Goal: Task Accomplishment & Management: Use online tool/utility

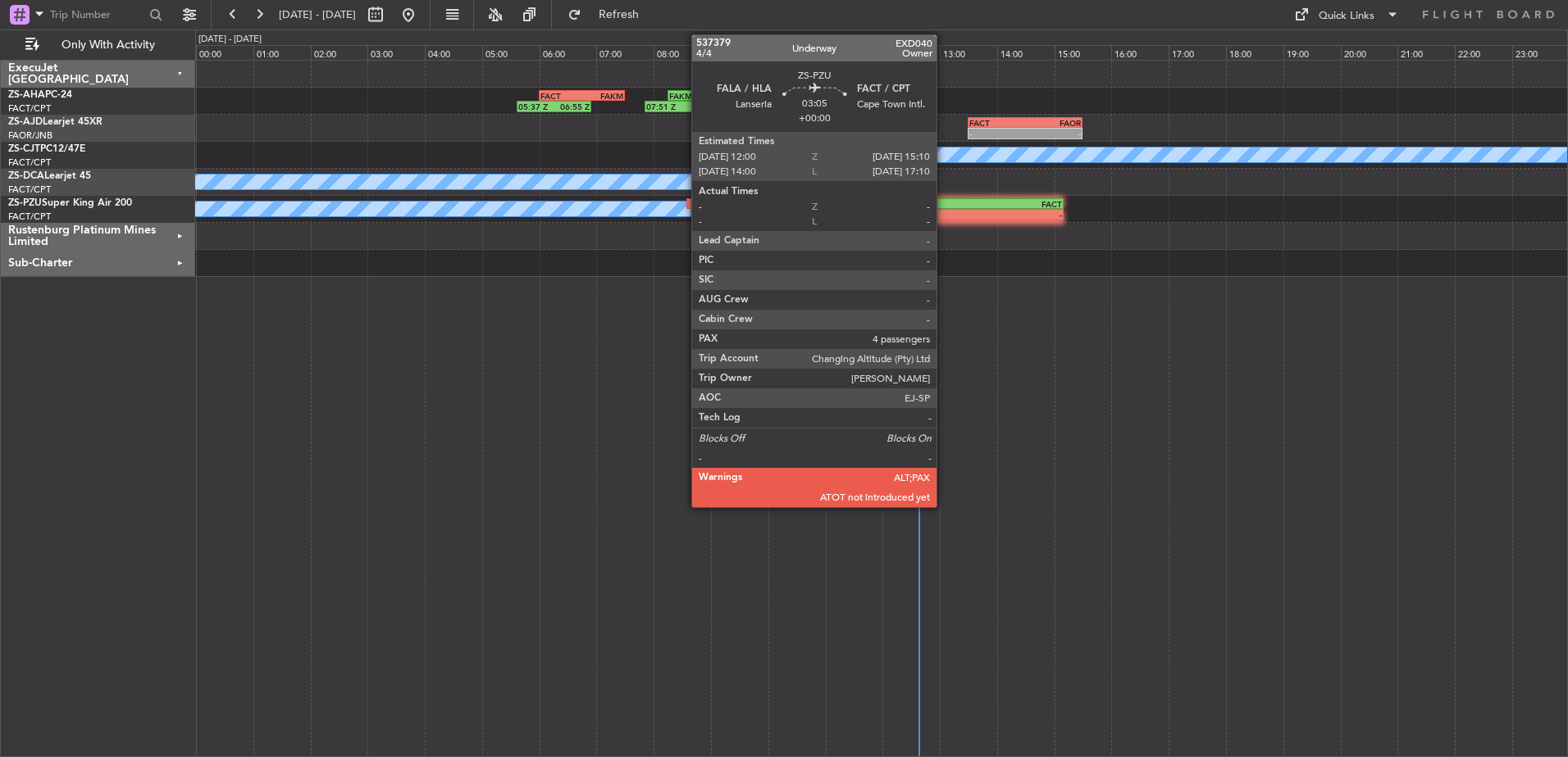
click at [944, 211] on div "-" at bounding box center [928, 214] width 89 height 9
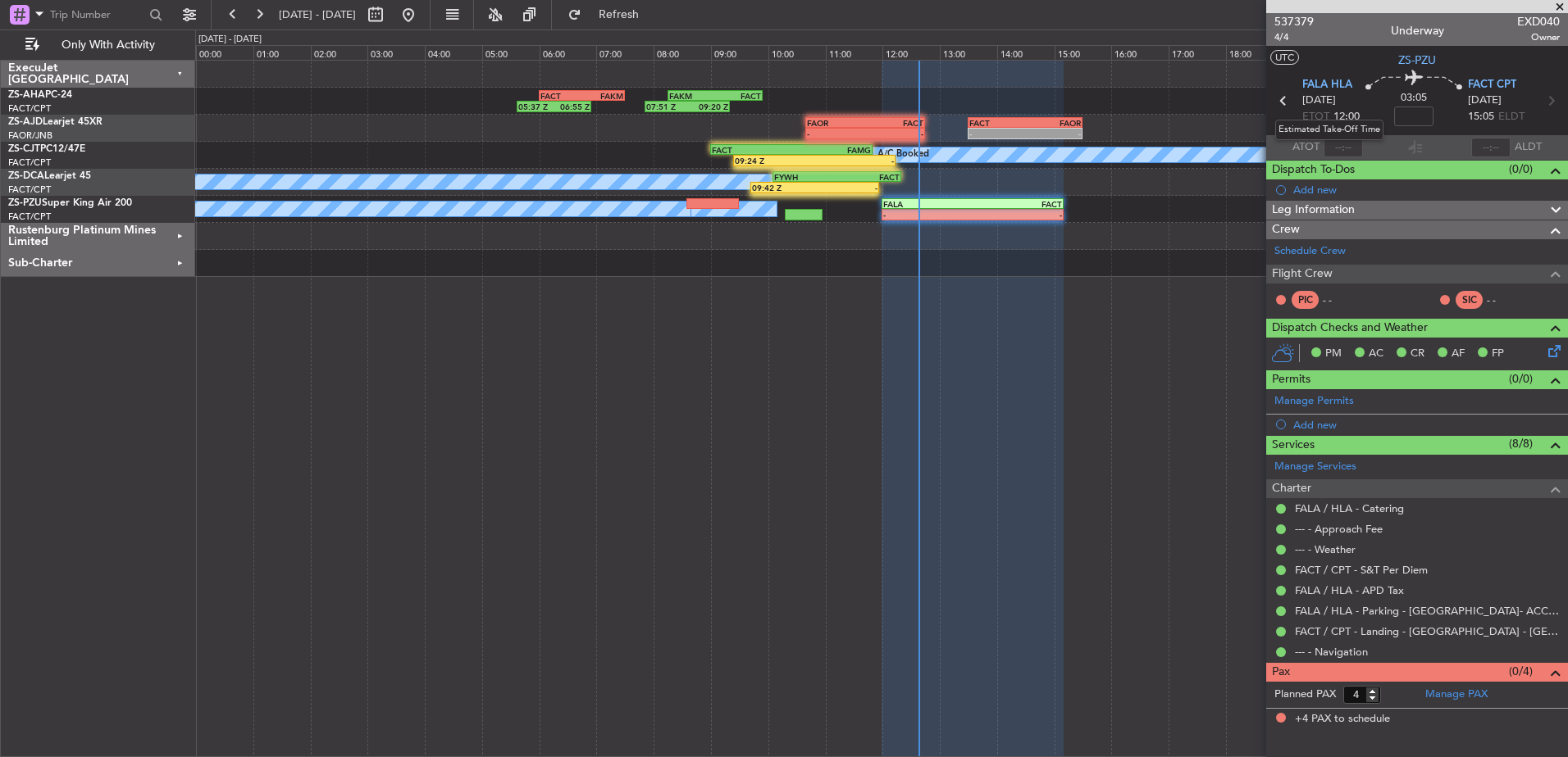
click at [1340, 146] on mat-tooltip-component "Estimated Take-Off Time" at bounding box center [1329, 129] width 131 height 44
click at [1343, 147] on input "text" at bounding box center [1344, 147] width 39 height 20
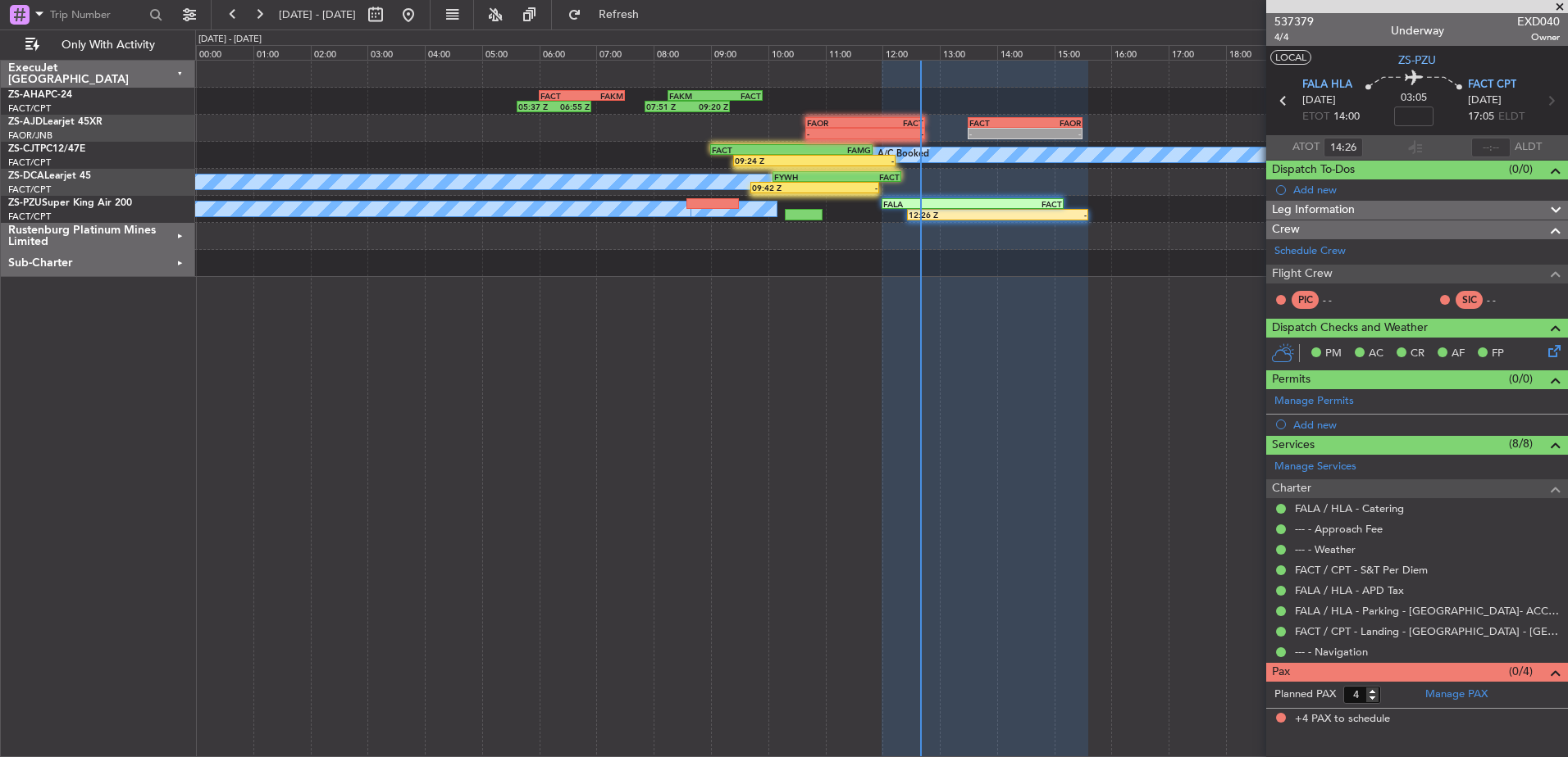
type input "12:26"
click at [1560, 3] on span at bounding box center [1559, 7] width 16 height 15
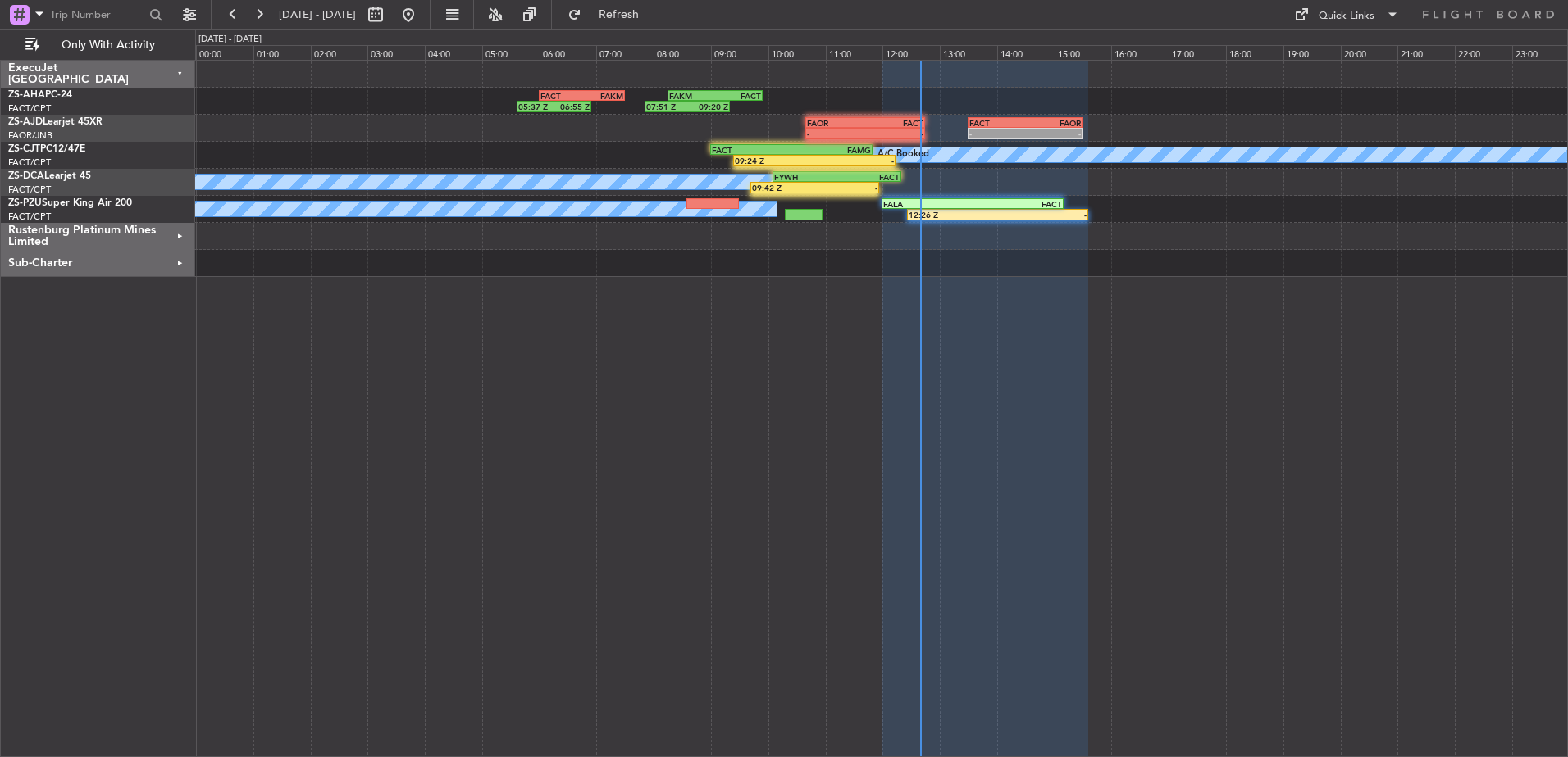
type input "0"
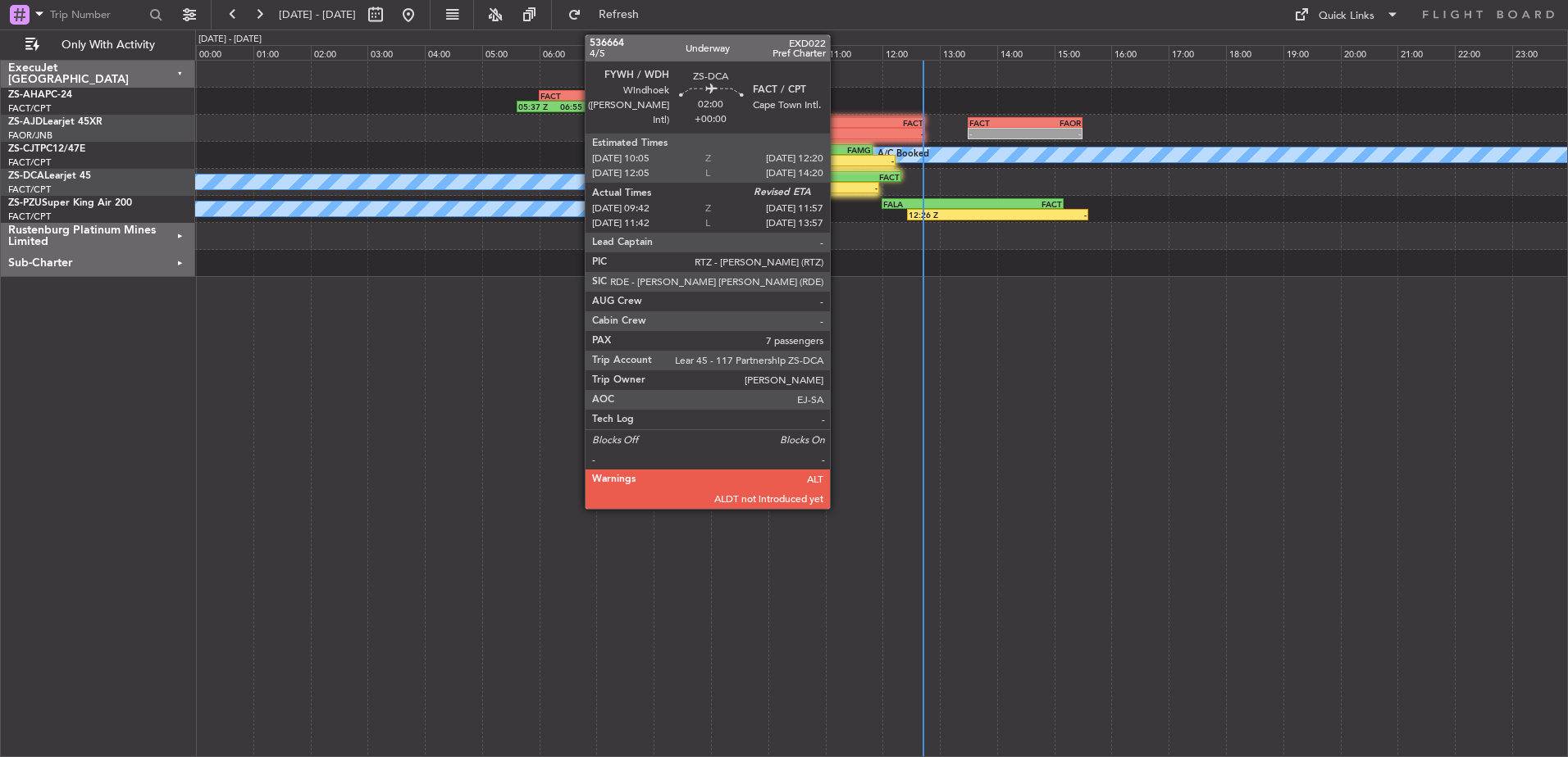
click at [837, 188] on div "-" at bounding box center [847, 187] width 63 height 9
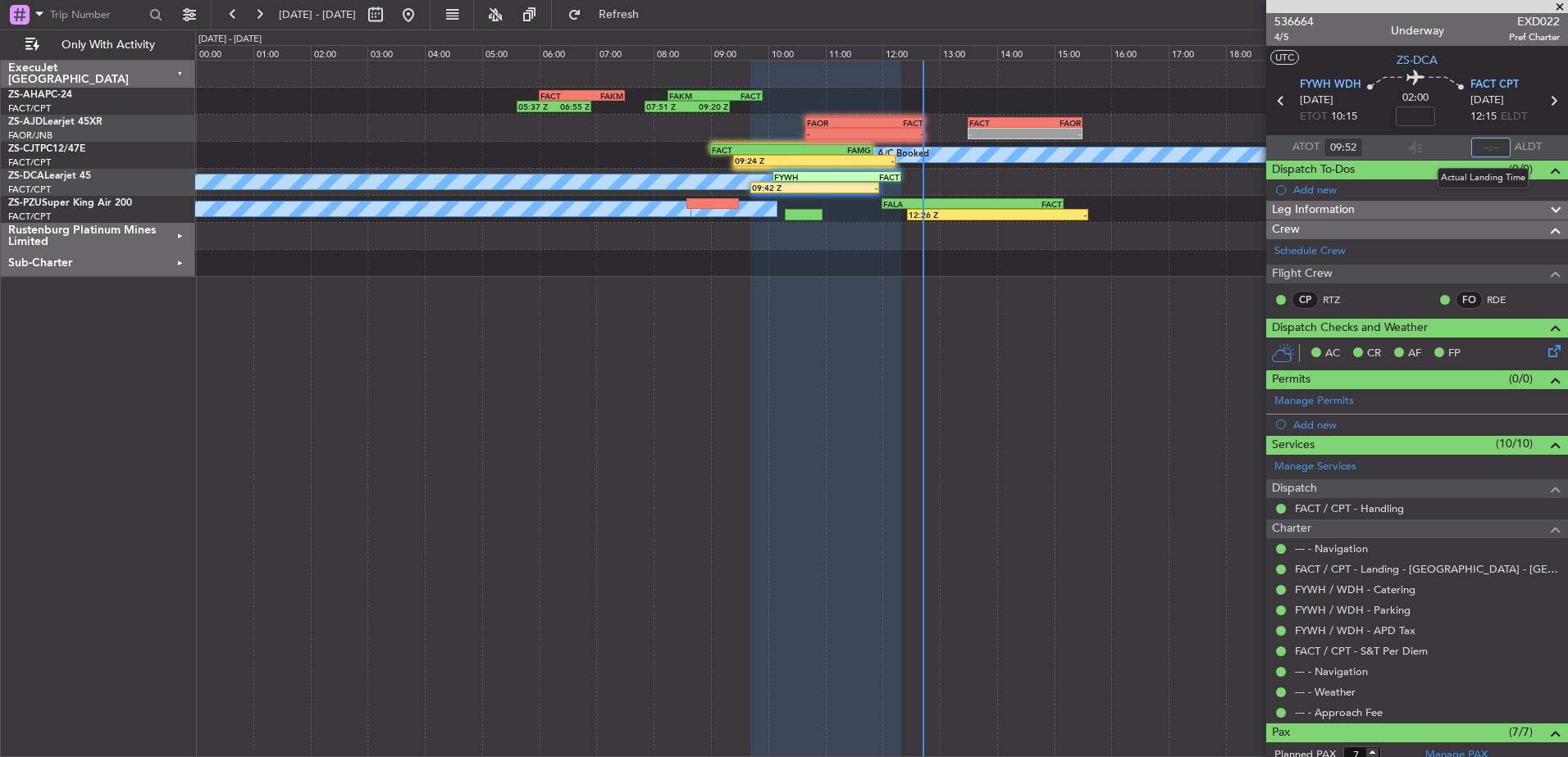
click at [1490, 149] on input "text" at bounding box center [1491, 147] width 39 height 20
click at [1564, 5] on span at bounding box center [1559, 7] width 16 height 15
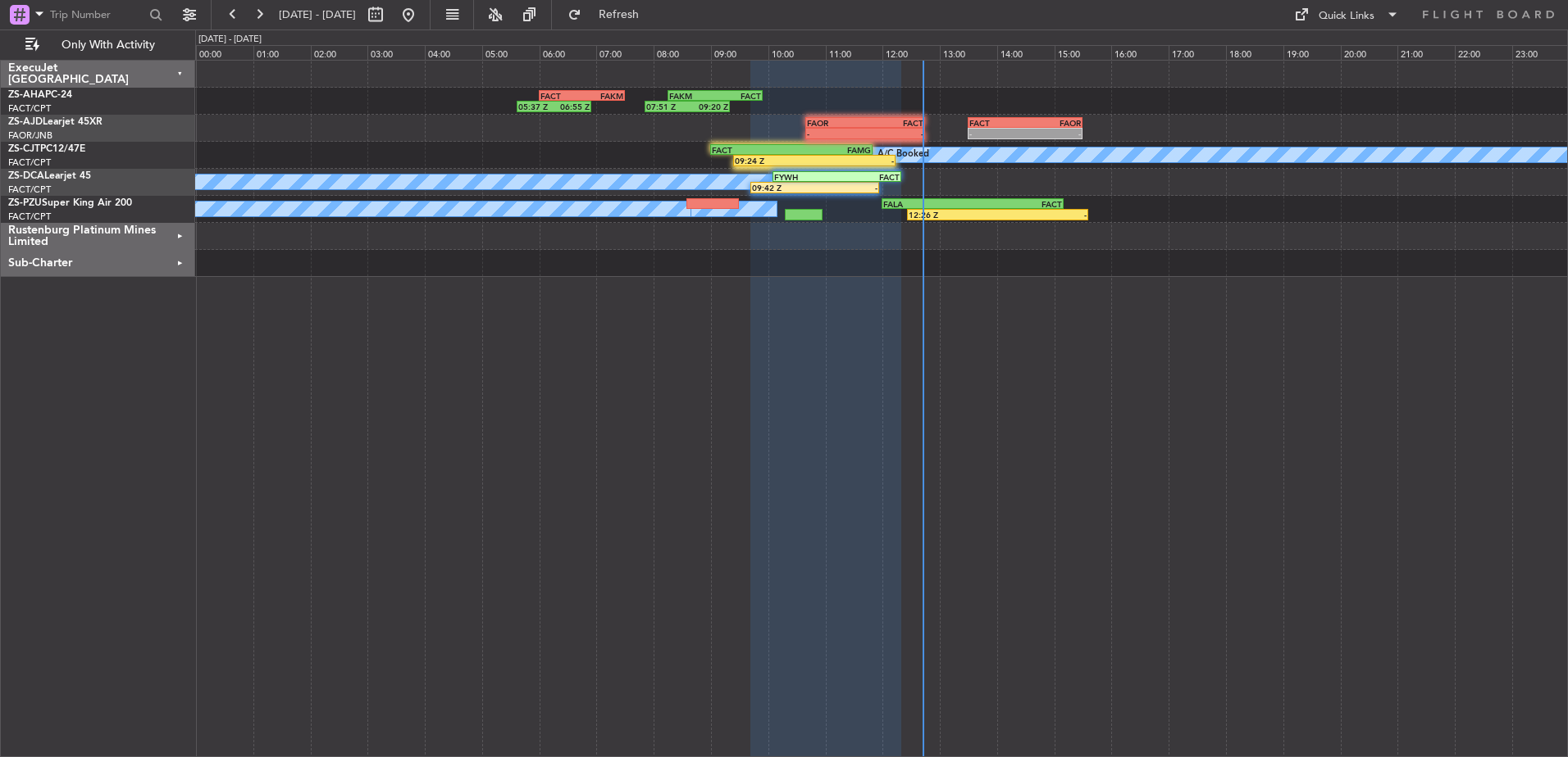
type input "0"
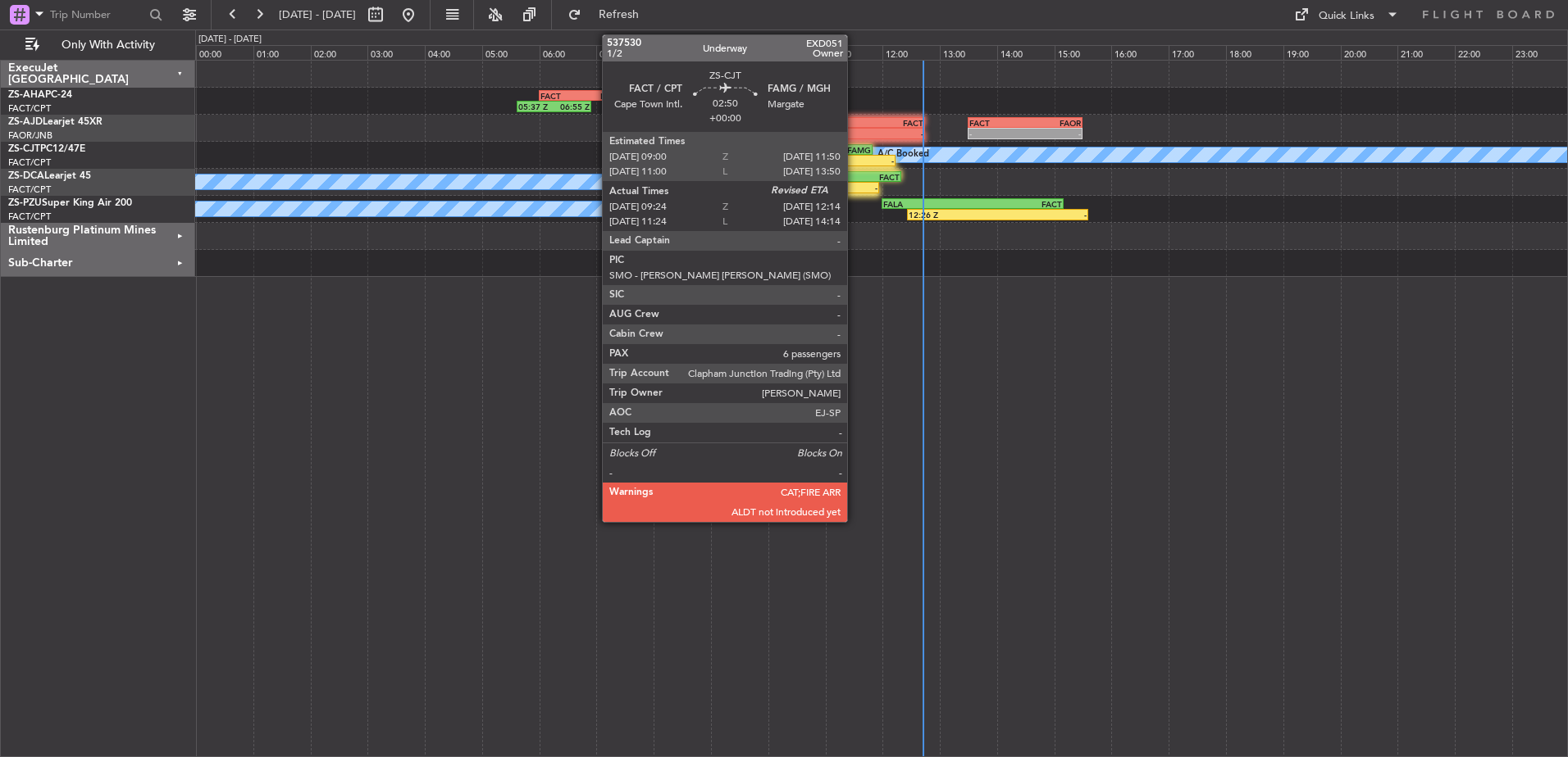
click at [854, 155] on div "09:24 Z -" at bounding box center [815, 160] width 163 height 11
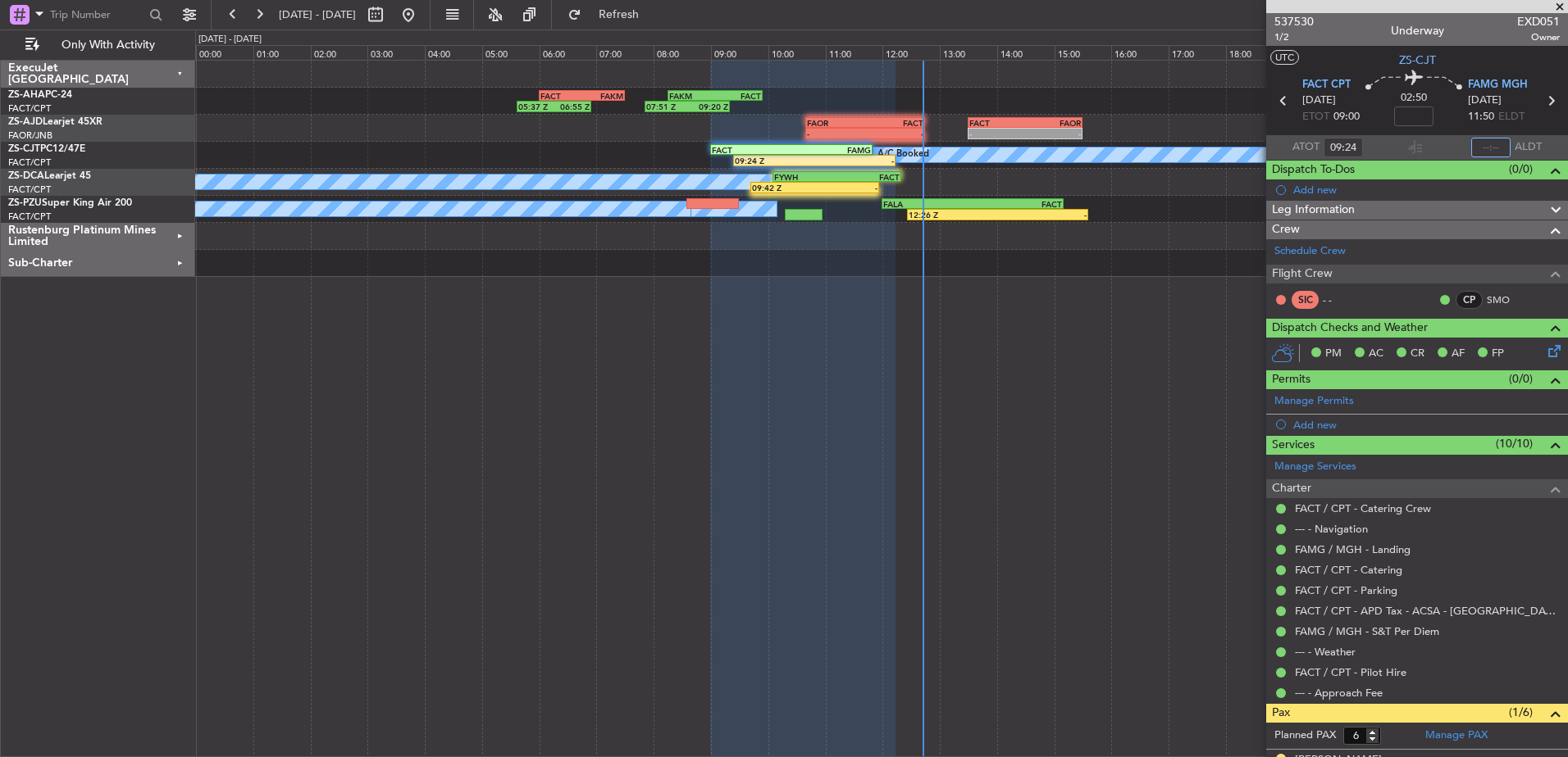
click at [1494, 144] on input "text" at bounding box center [1491, 147] width 39 height 20
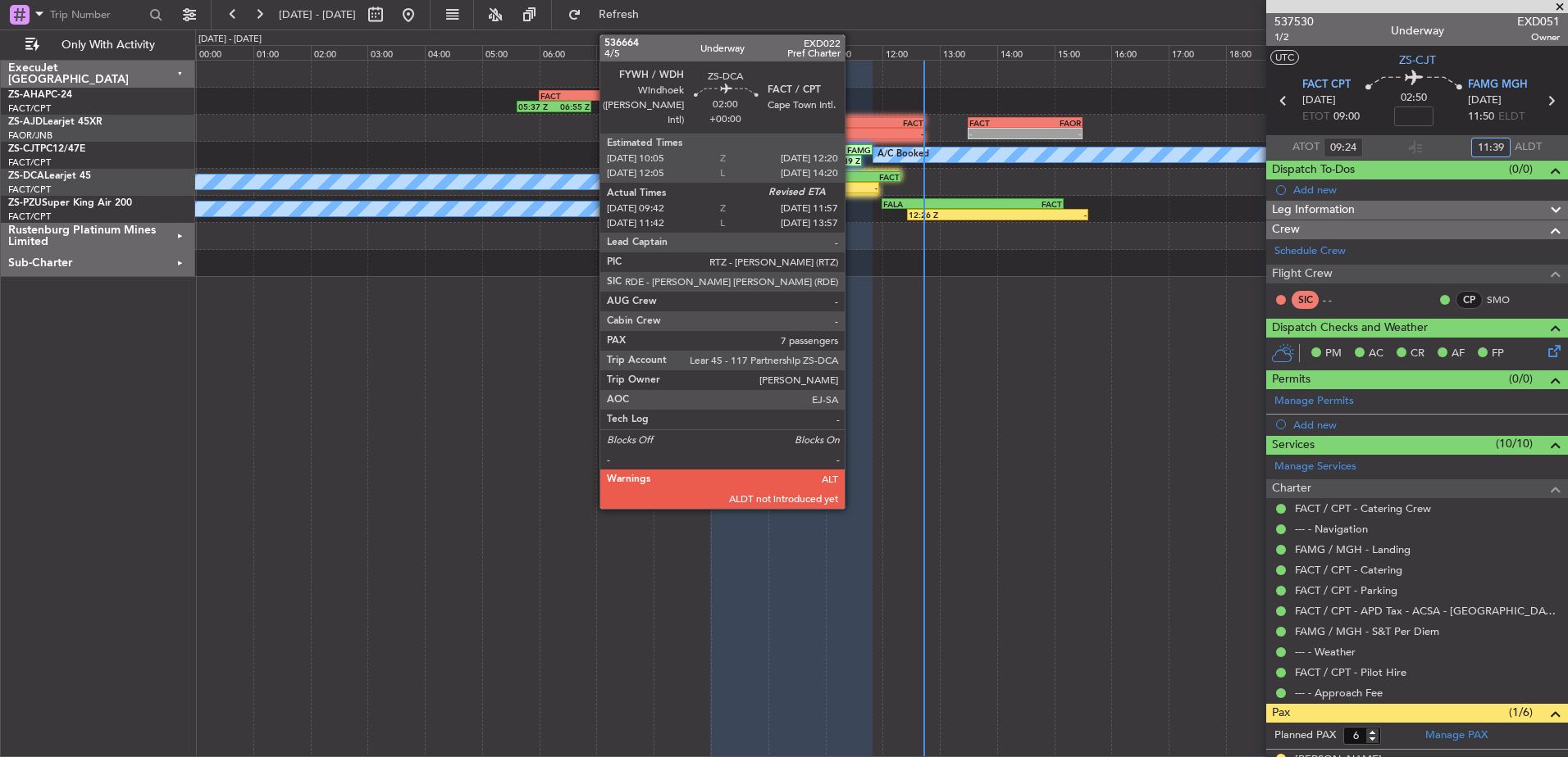
click at [852, 186] on div "-" at bounding box center [847, 187] width 63 height 9
type input "11:39"
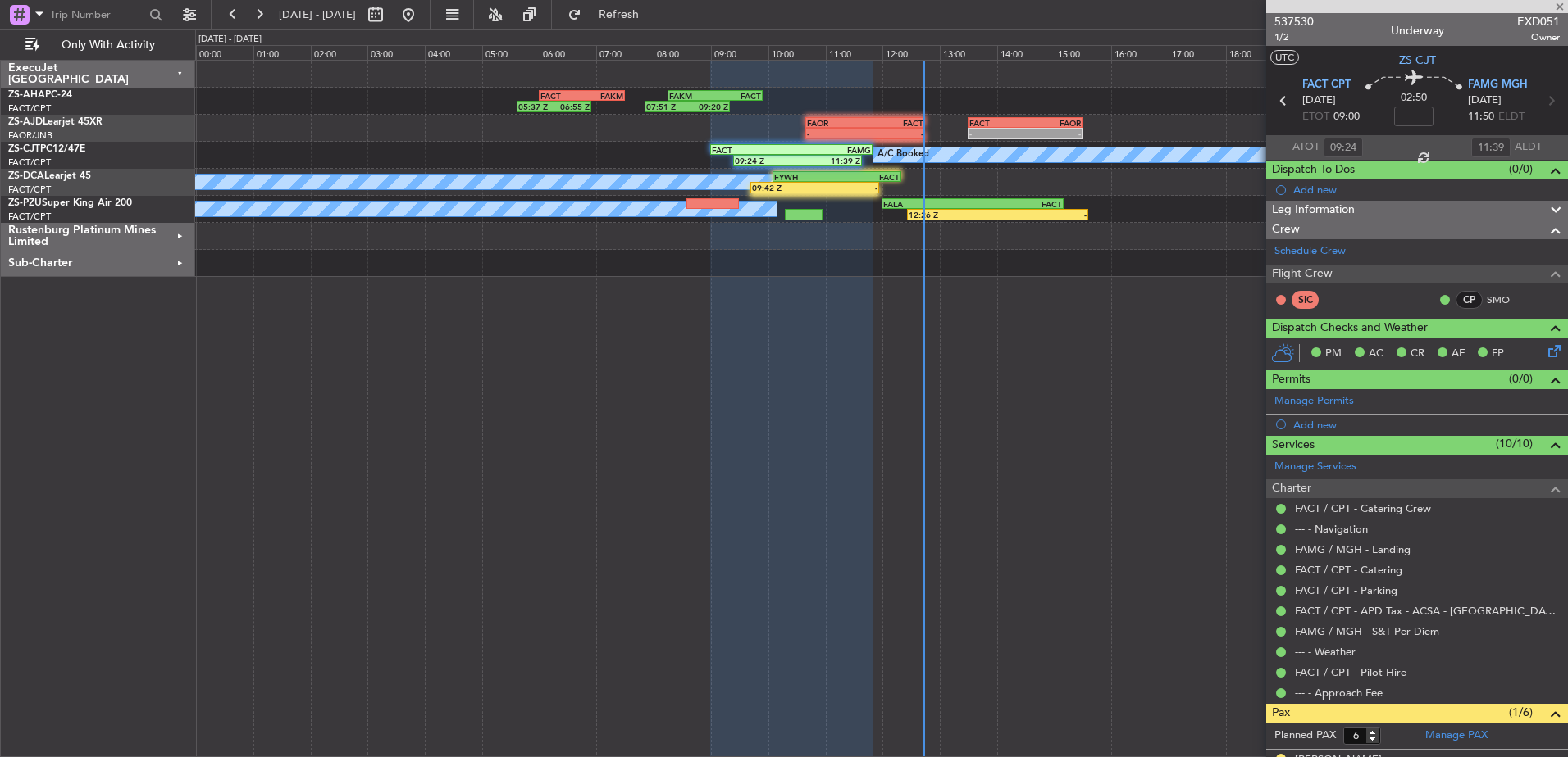
type input "09:52"
type input "7"
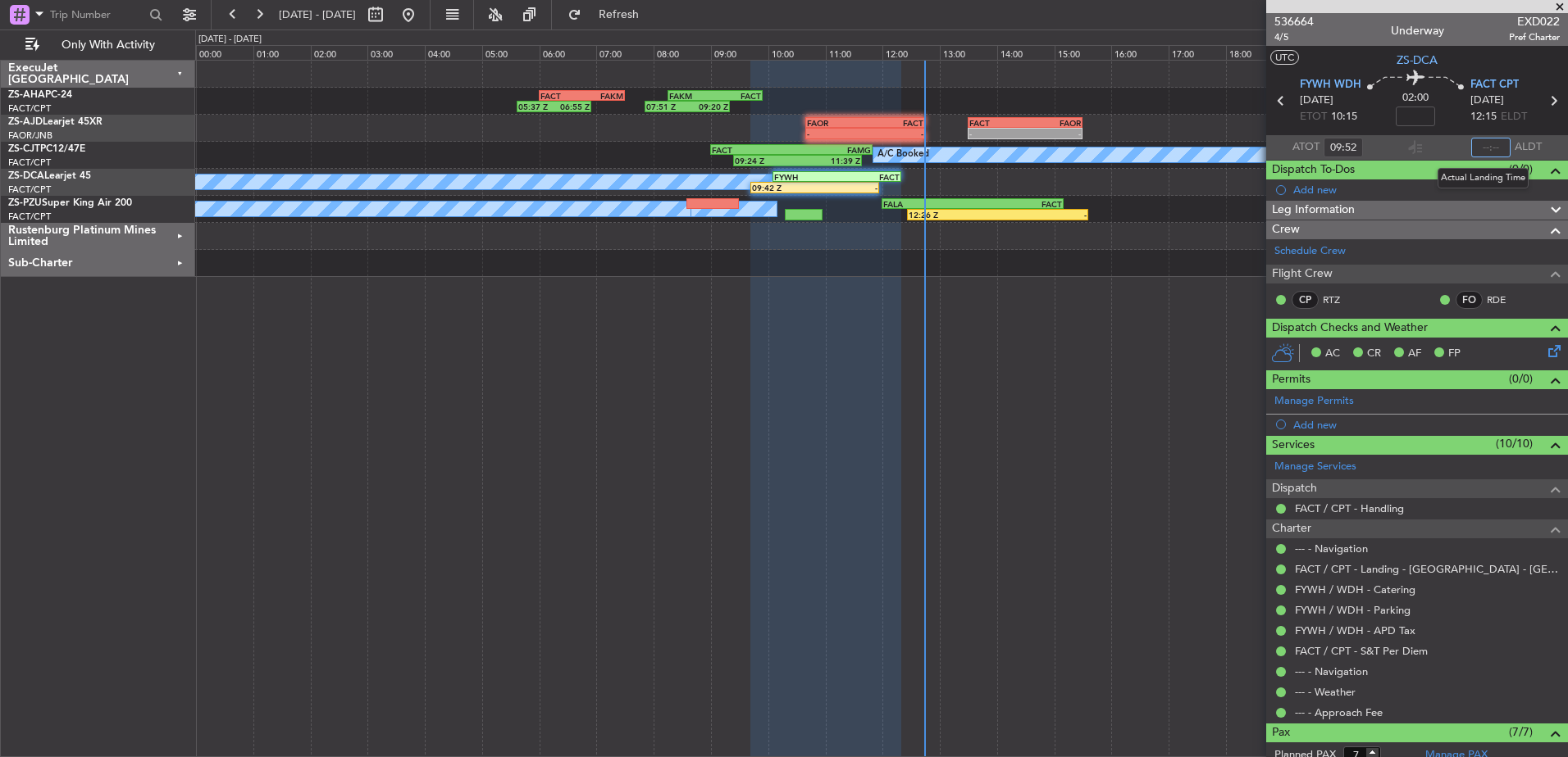
click at [1488, 147] on input "text" at bounding box center [1491, 147] width 39 height 20
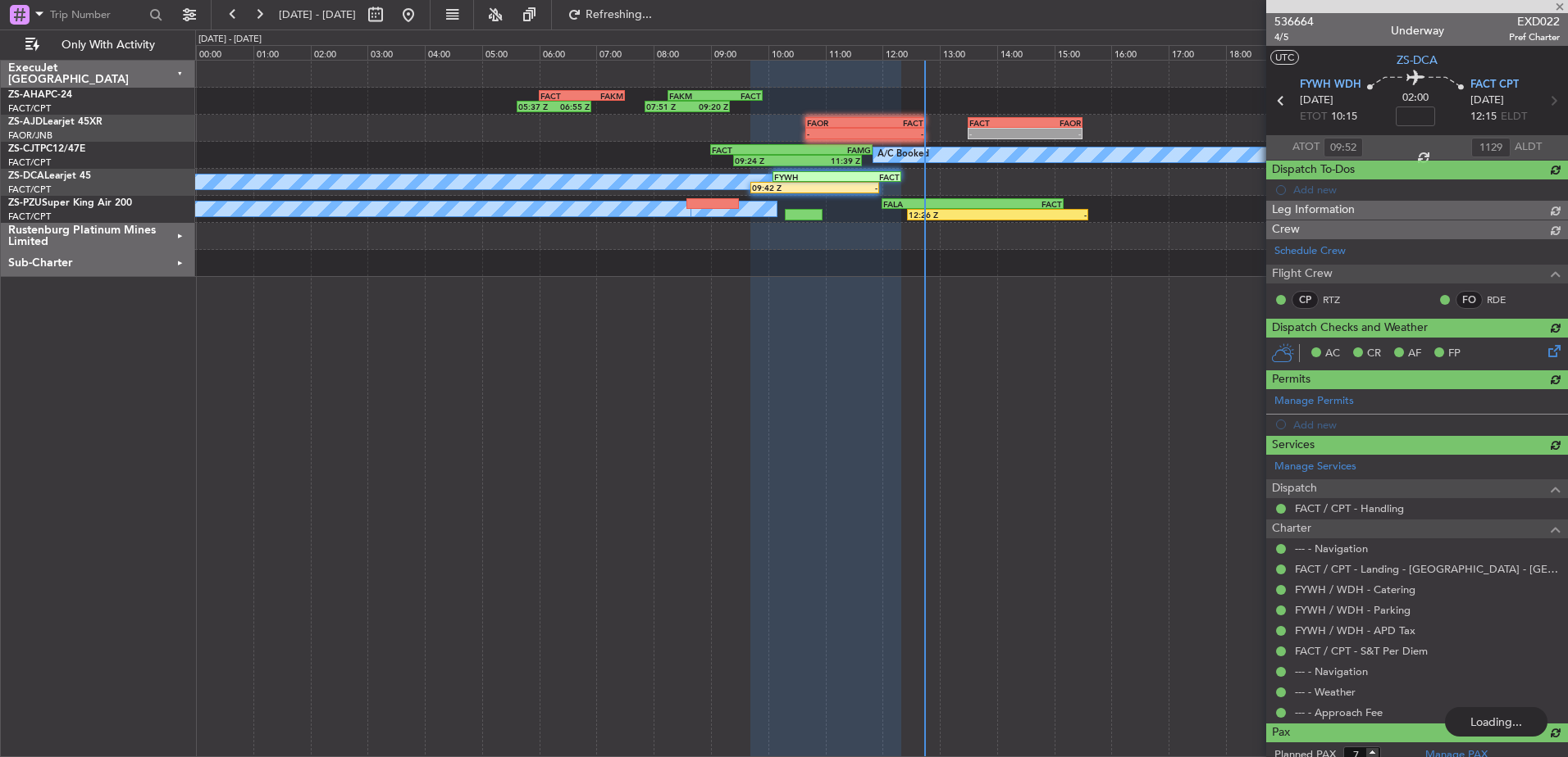
type input "11:29"
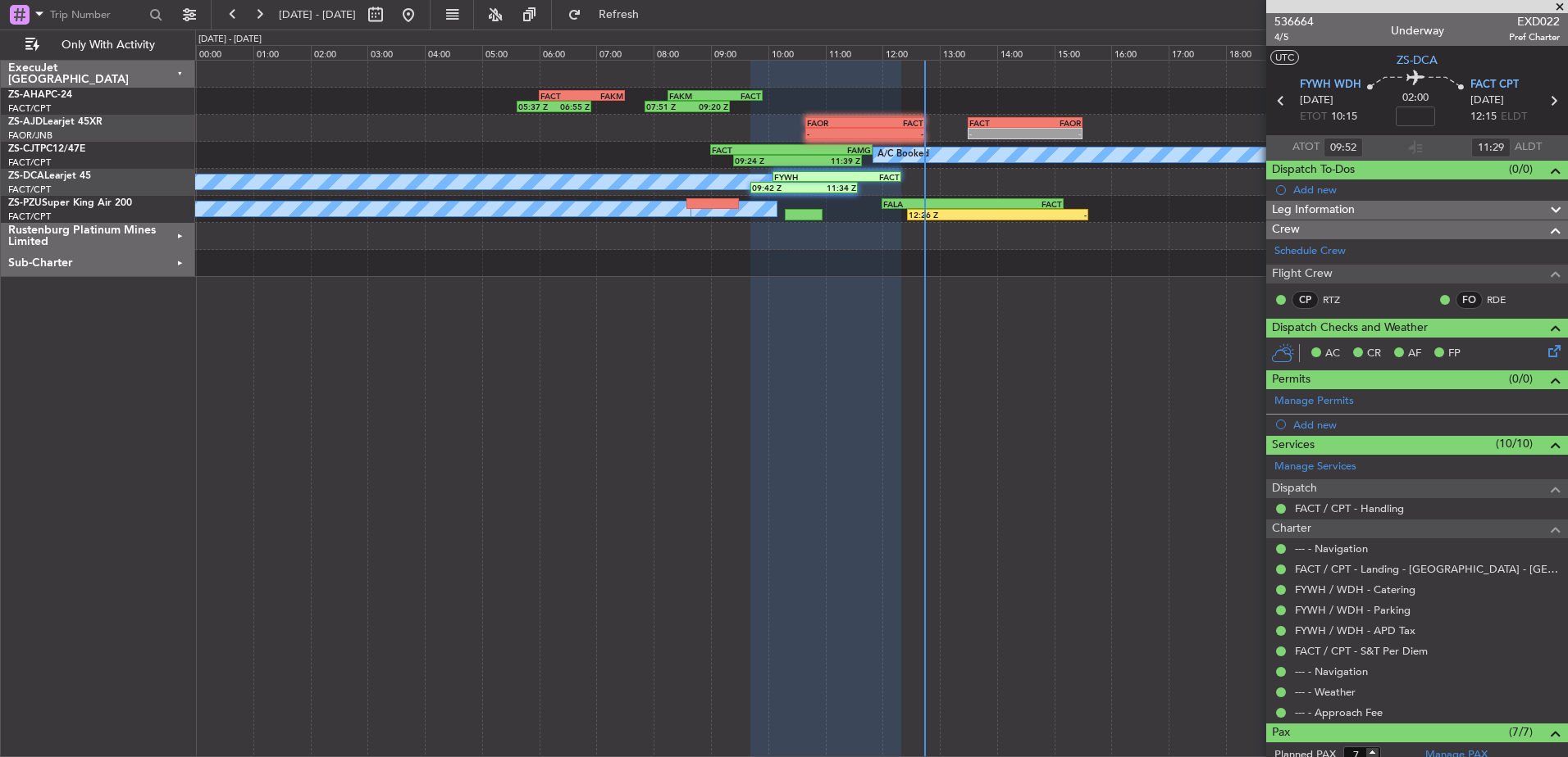
click at [1559, 5] on span at bounding box center [1559, 7] width 16 height 15
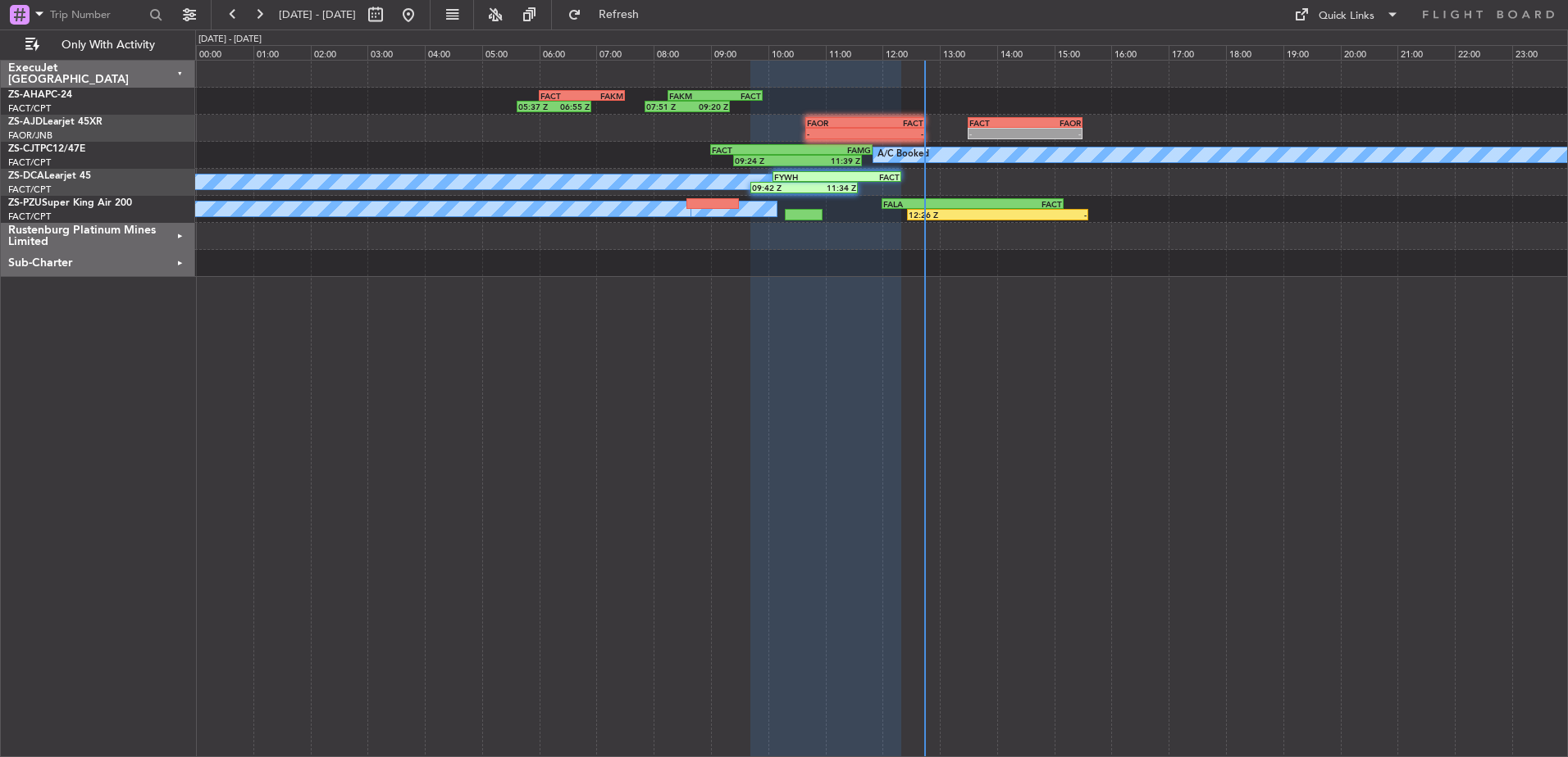
type input "0"
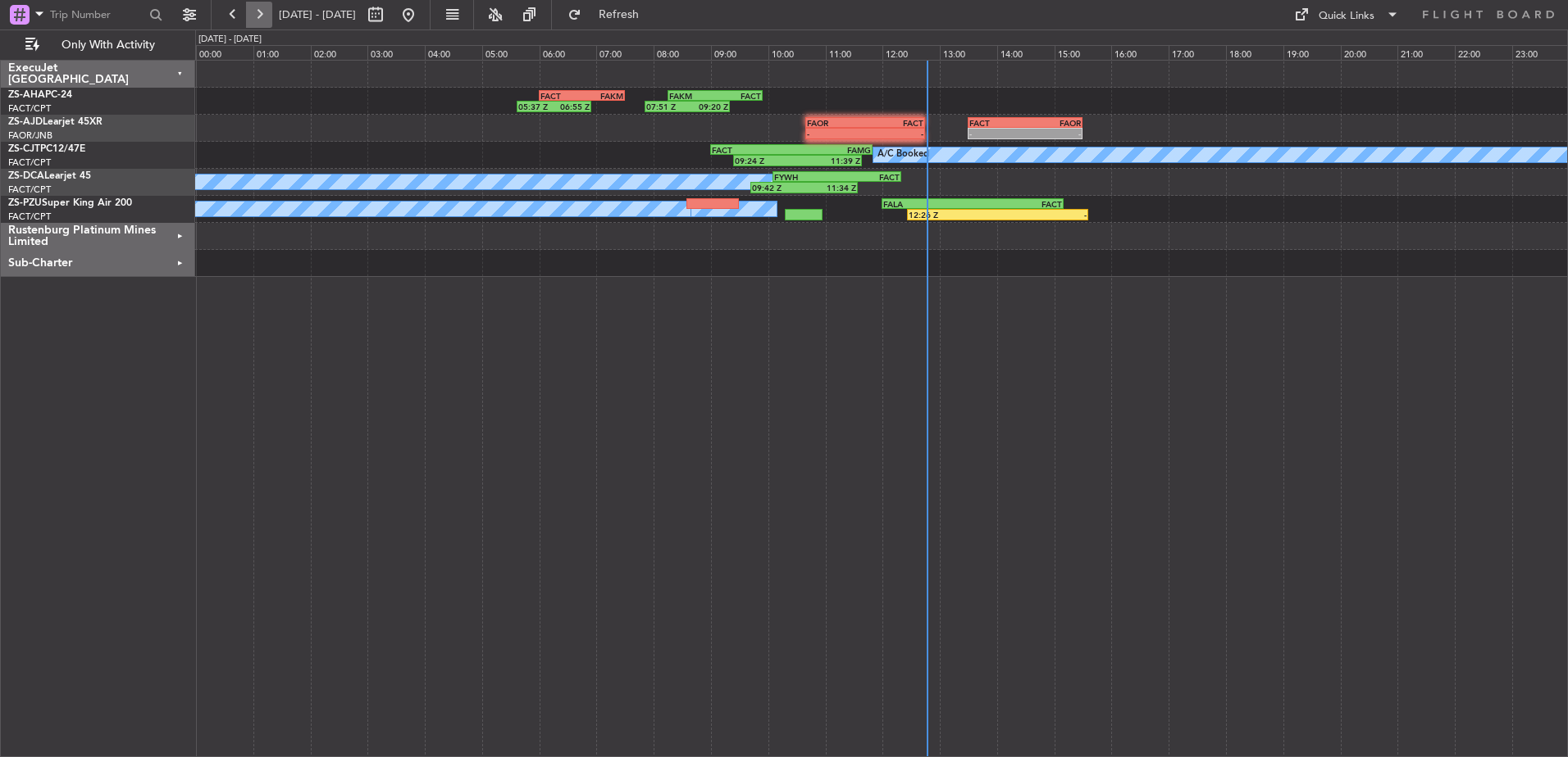
click at [264, 17] on button at bounding box center [258, 15] width 27 height 27
